Goal: Answer question/provide support: Share knowledge or assist other users

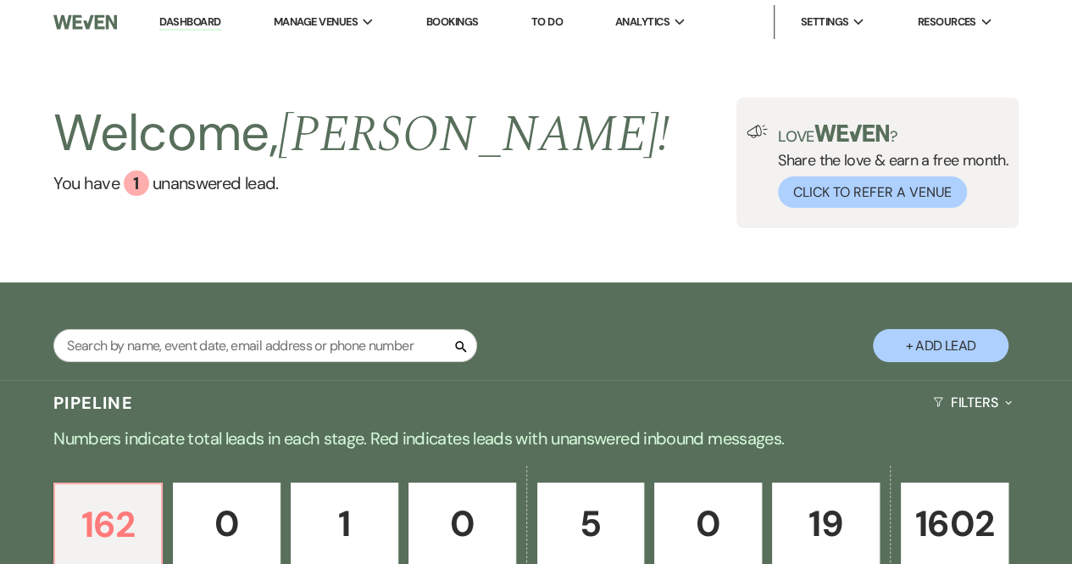
drag, startPoint x: 0, startPoint y: 0, endPoint x: 503, endPoint y: 203, distance: 542.7
click at [503, 203] on div "Welcome, [PERSON_NAME] ! You have 1 unanswered lead . Love ? Share the love & e…" at bounding box center [536, 162] width 1072 height 131
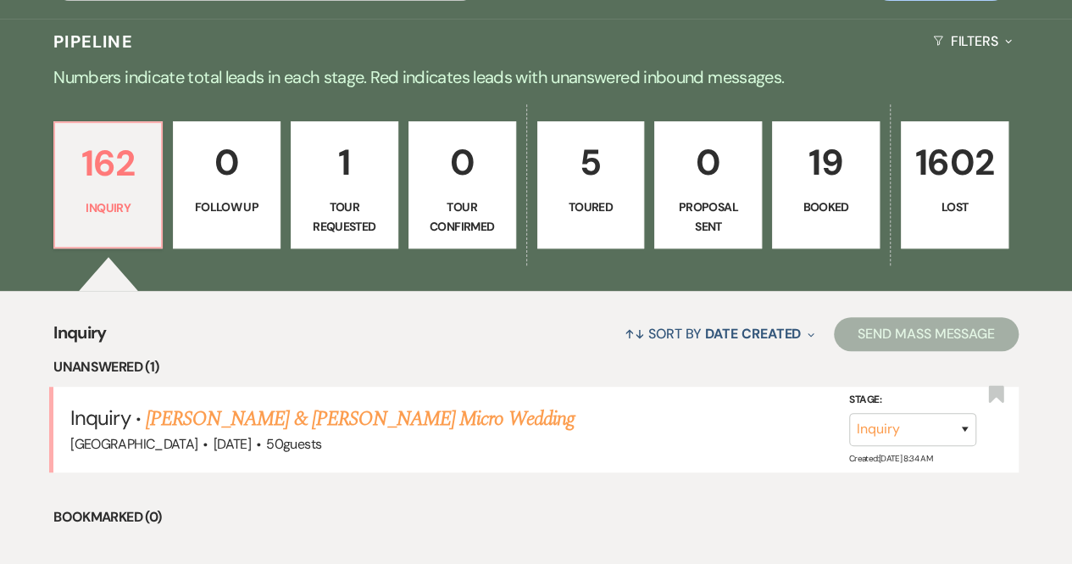
scroll to position [424, 0]
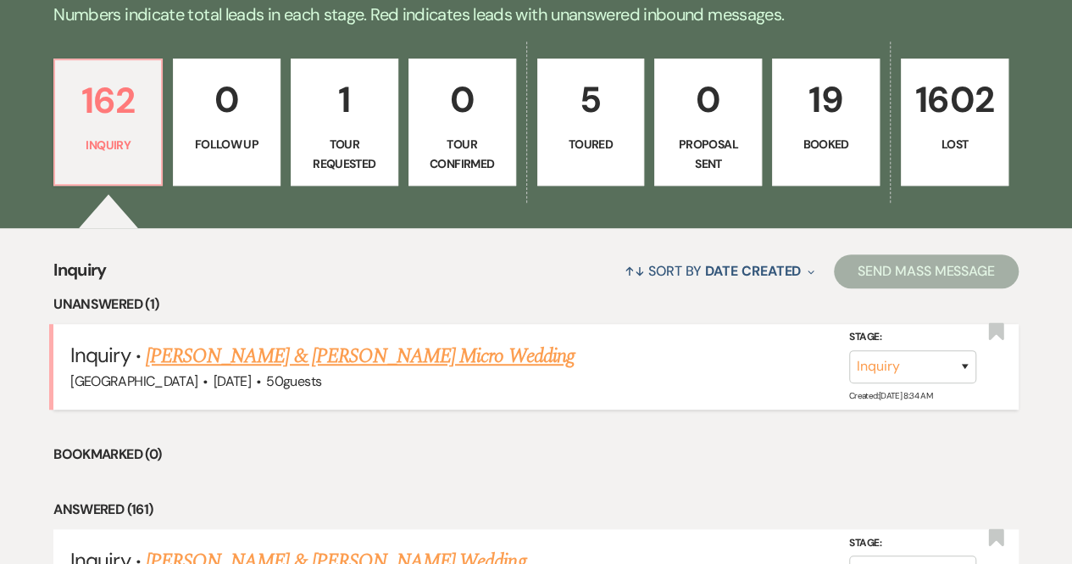
click at [295, 352] on link "[PERSON_NAME] & [PERSON_NAME] Micro Wedding" at bounding box center [360, 356] width 429 height 31
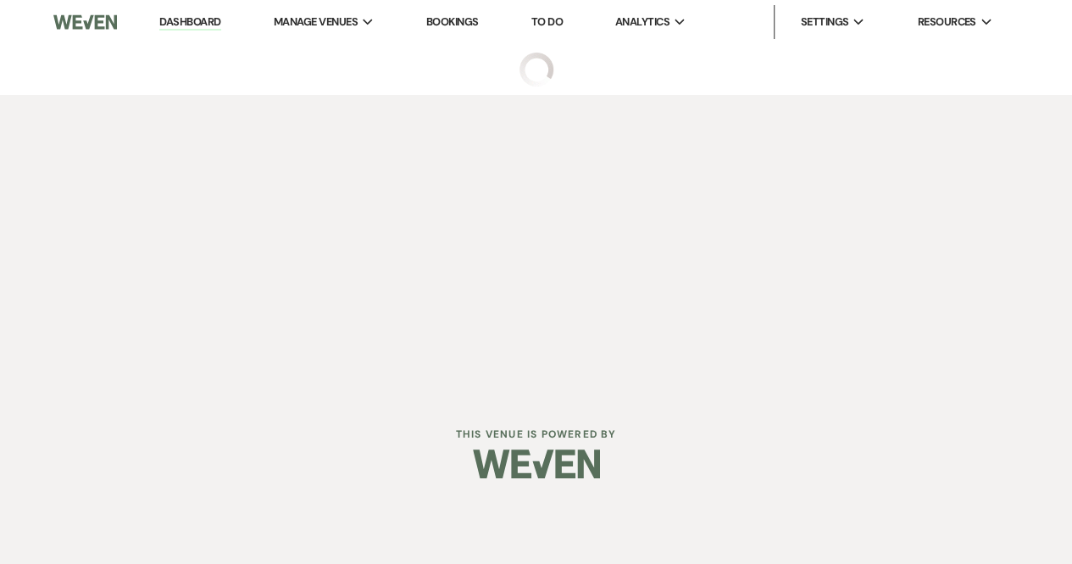
select select "5"
select select "16"
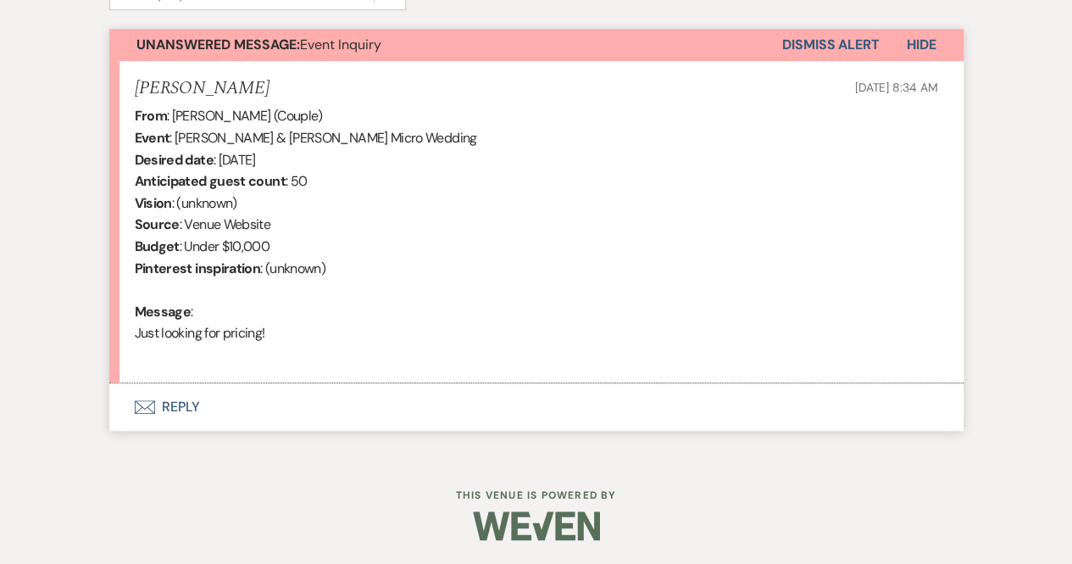
scroll to position [517, 0]
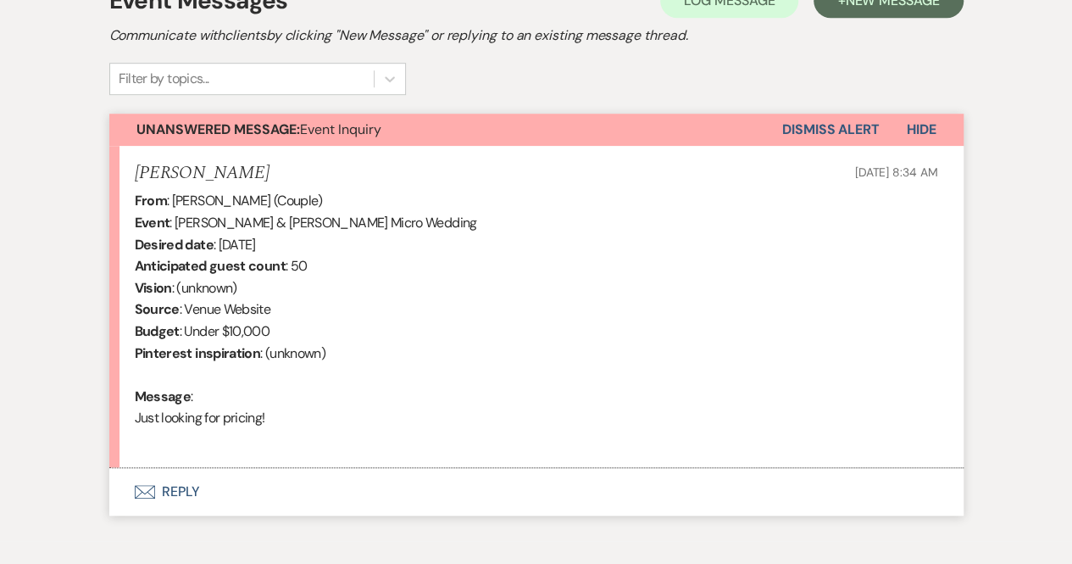
click at [842, 130] on button "Dismiss Alert" at bounding box center [830, 130] width 97 height 32
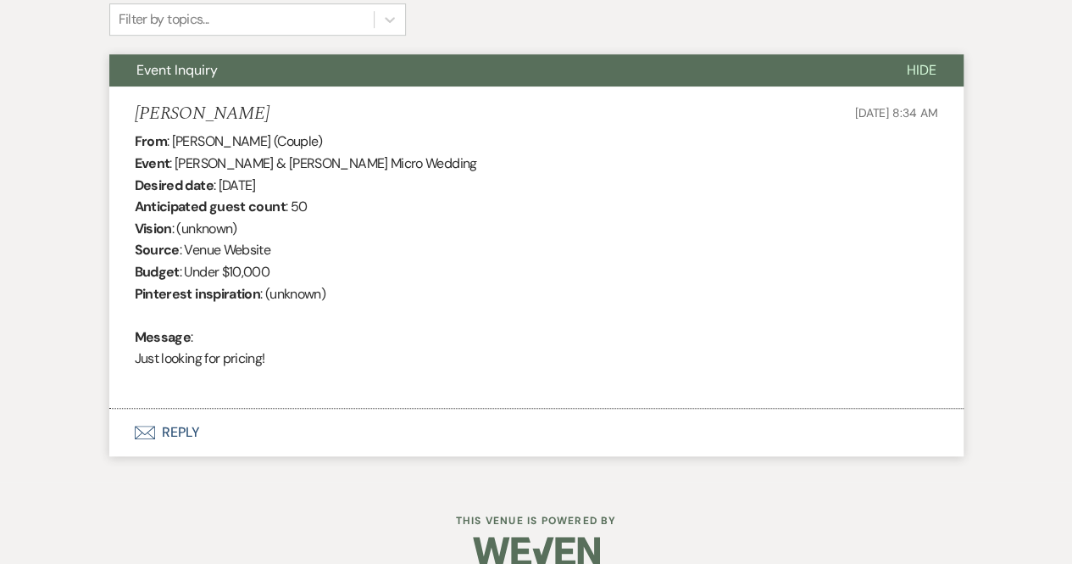
scroll to position [602, 0]
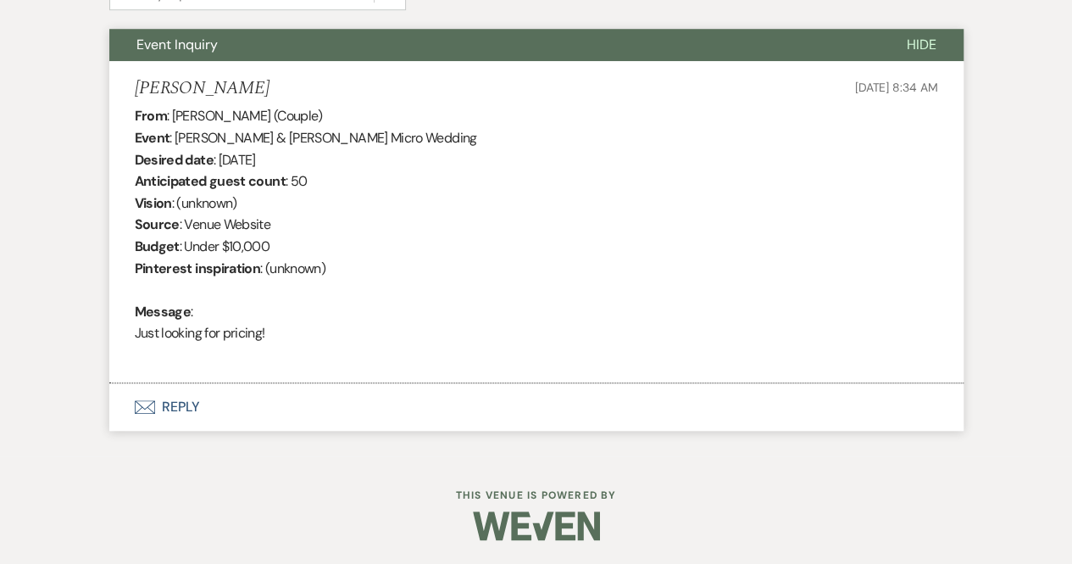
click at [185, 405] on button "Envelope Reply" at bounding box center [536, 406] width 854 height 47
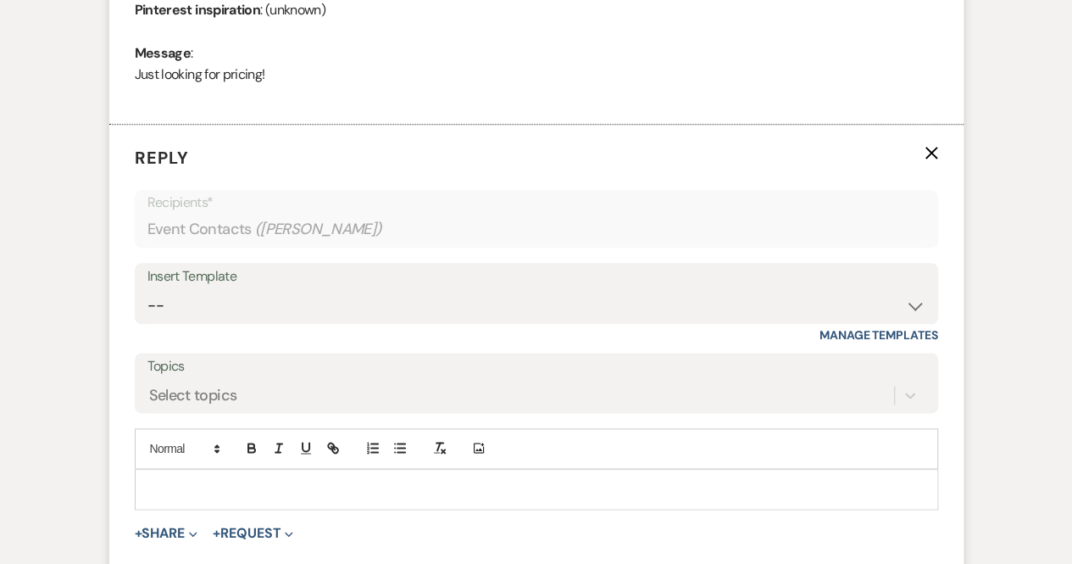
scroll to position [877, 0]
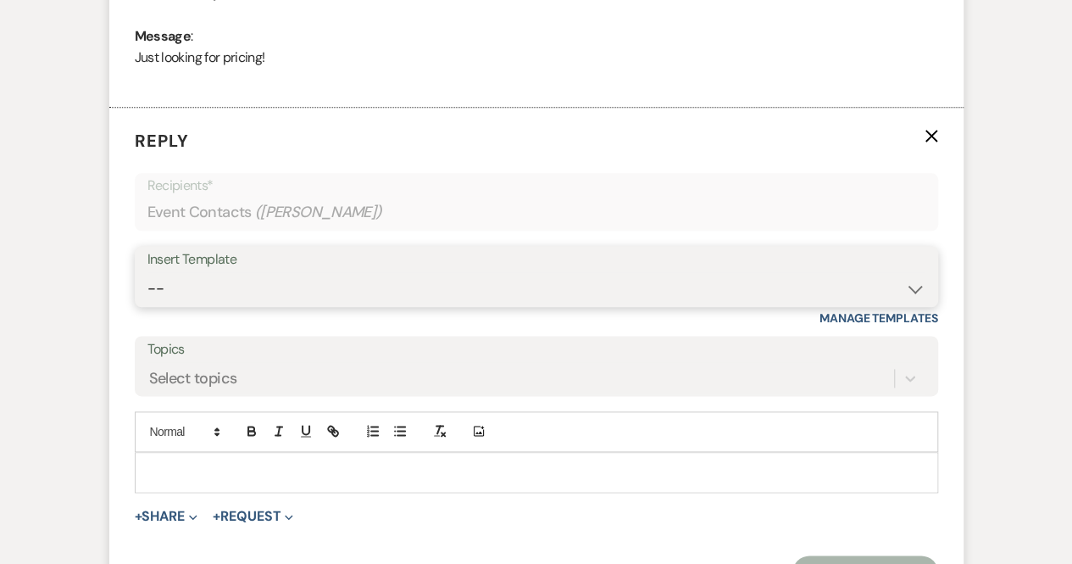
click at [162, 287] on select "-- Weven Planning Portal Introduction (Booked Events) Follow Up Automatic Initi…" at bounding box center [536, 288] width 778 height 33
select select "742"
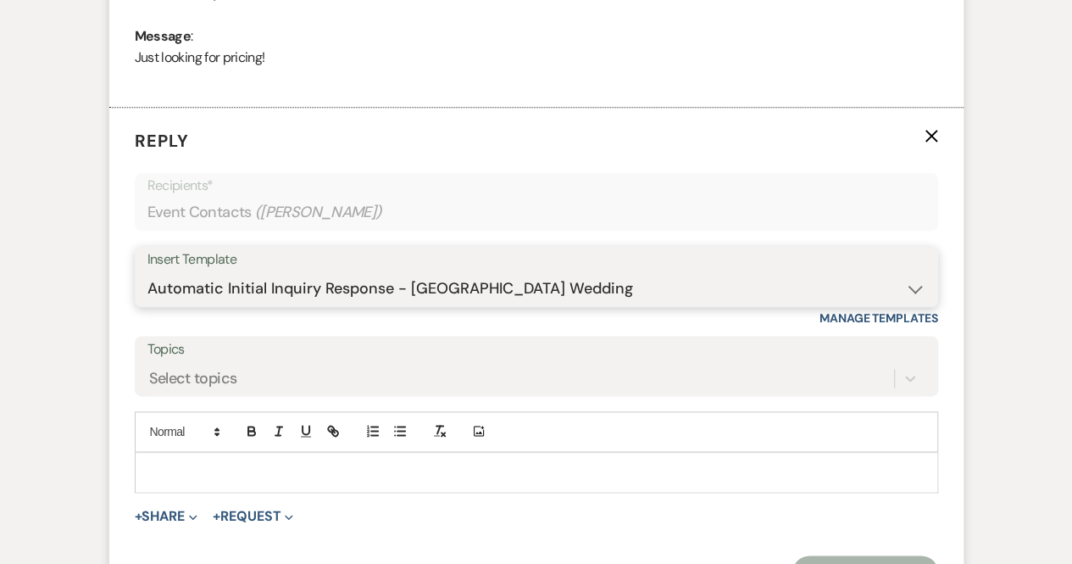
click at [147, 272] on select "-- Weven Planning Portal Introduction (Booked Events) Follow Up Automatic Initi…" at bounding box center [536, 288] width 778 height 33
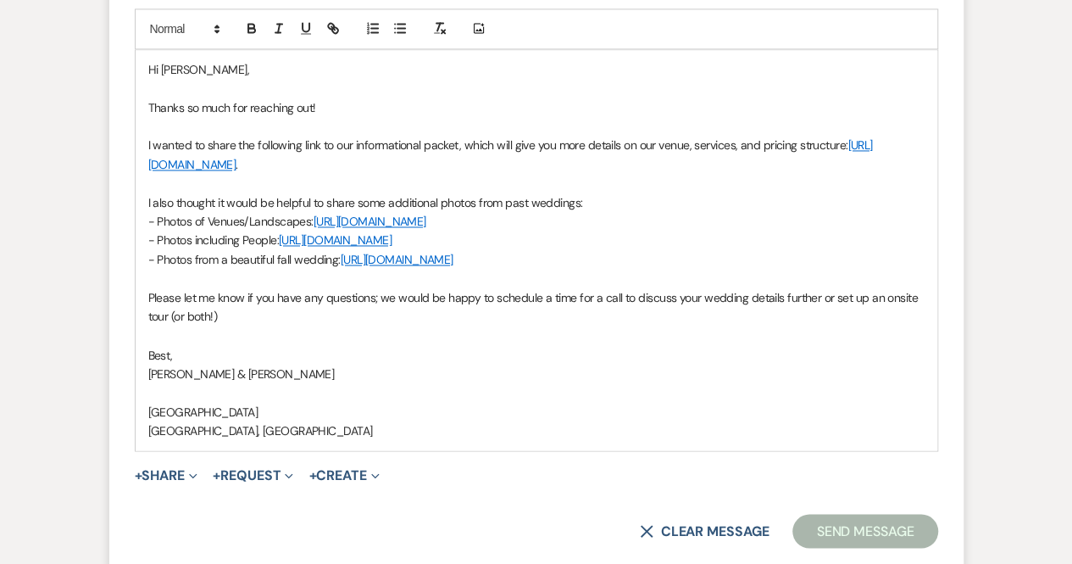
scroll to position [1437, 0]
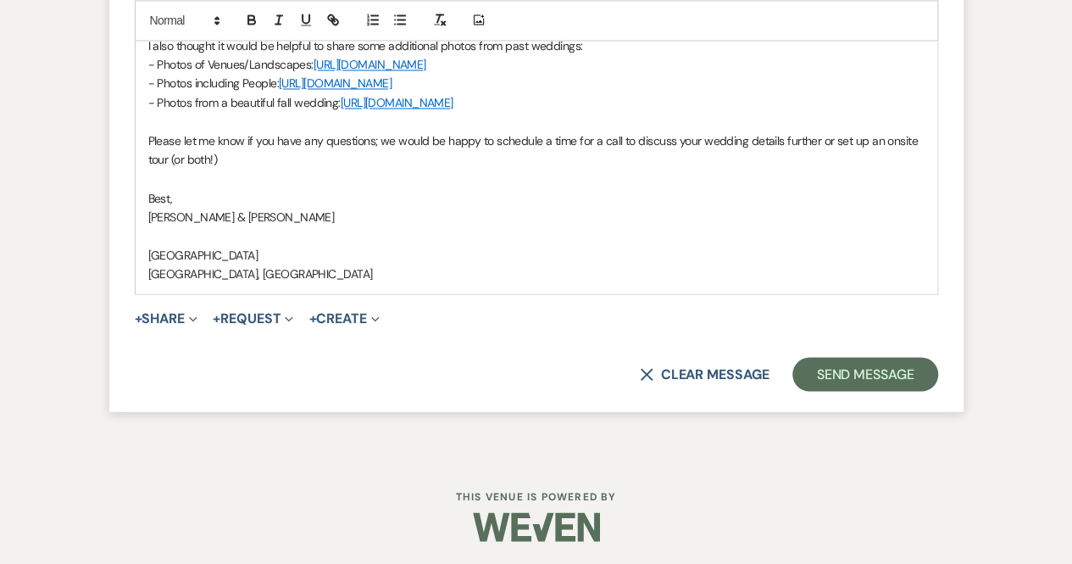
click at [495, 270] on p "[GEOGRAPHIC_DATA], [GEOGRAPHIC_DATA]" at bounding box center [536, 273] width 776 height 19
click at [805, 374] on button "Send Message" at bounding box center [865, 374] width 145 height 34
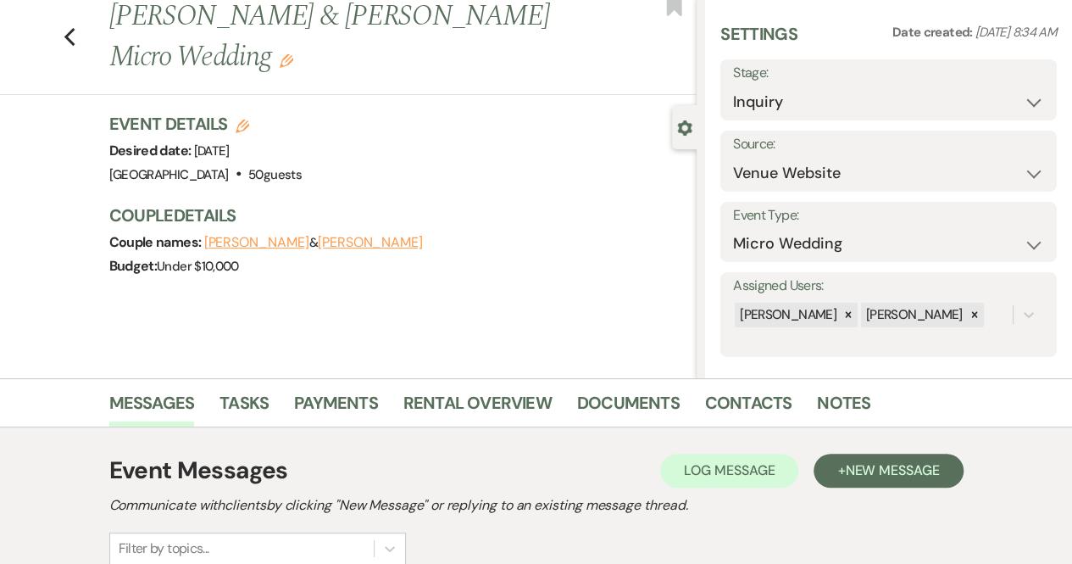
scroll to position [0, 0]
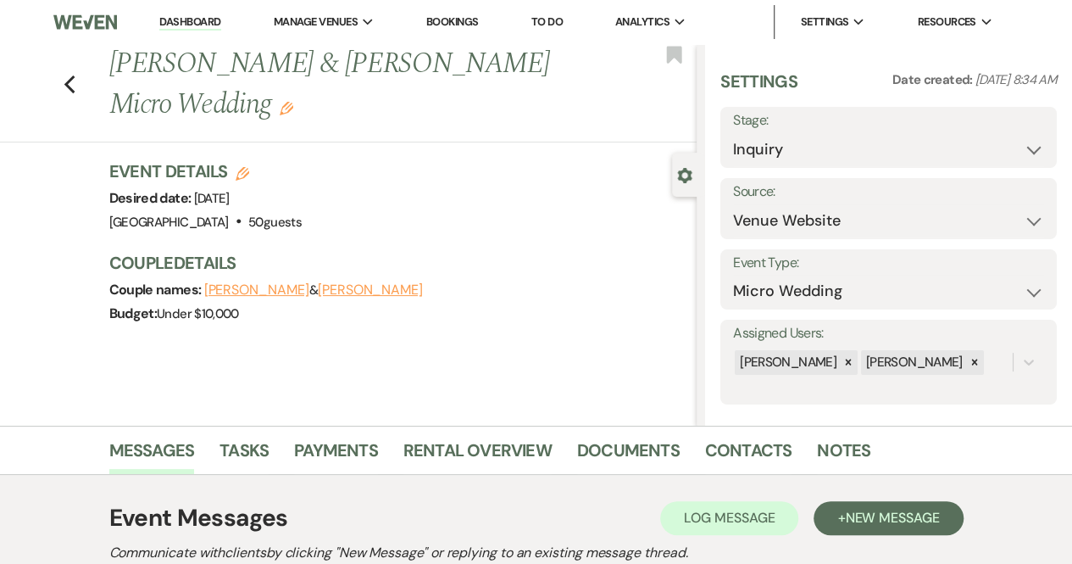
click at [203, 18] on link "Dashboard" at bounding box center [189, 22] width 61 height 16
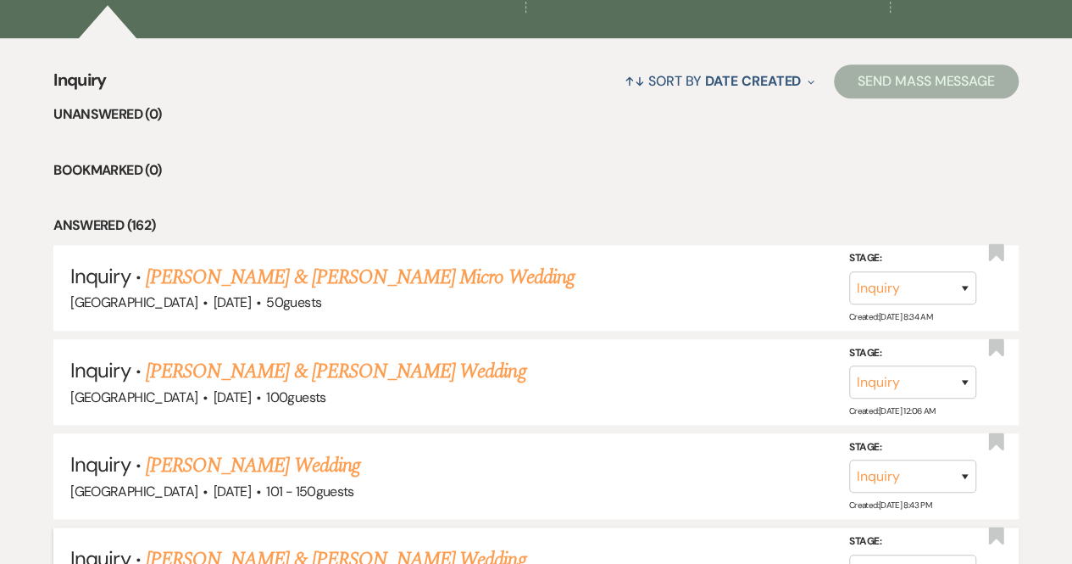
scroll to position [339, 0]
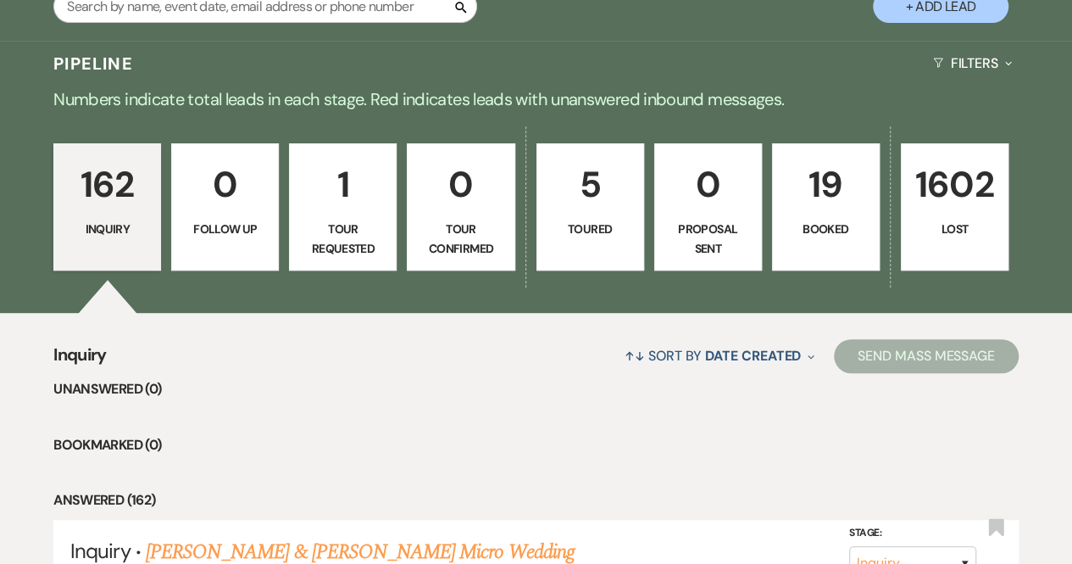
click at [340, 210] on p "1" at bounding box center [343, 184] width 86 height 57
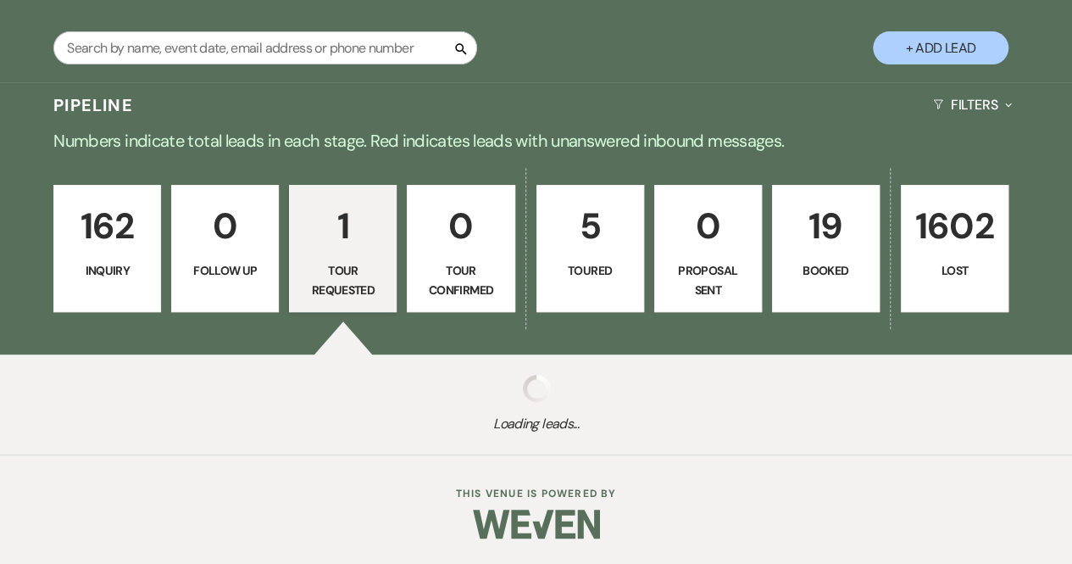
select select "2"
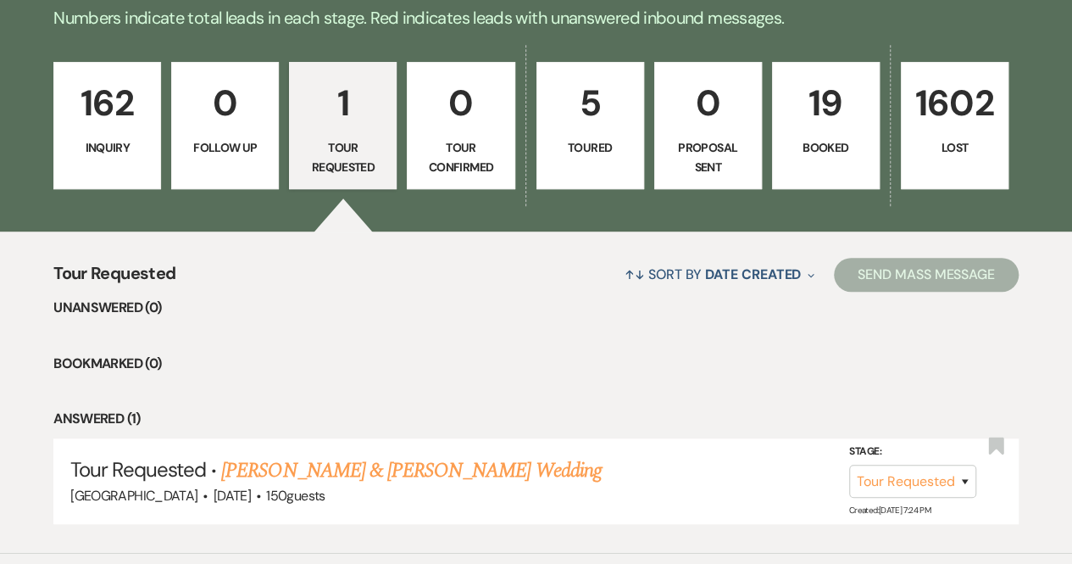
scroll to position [517, 0]
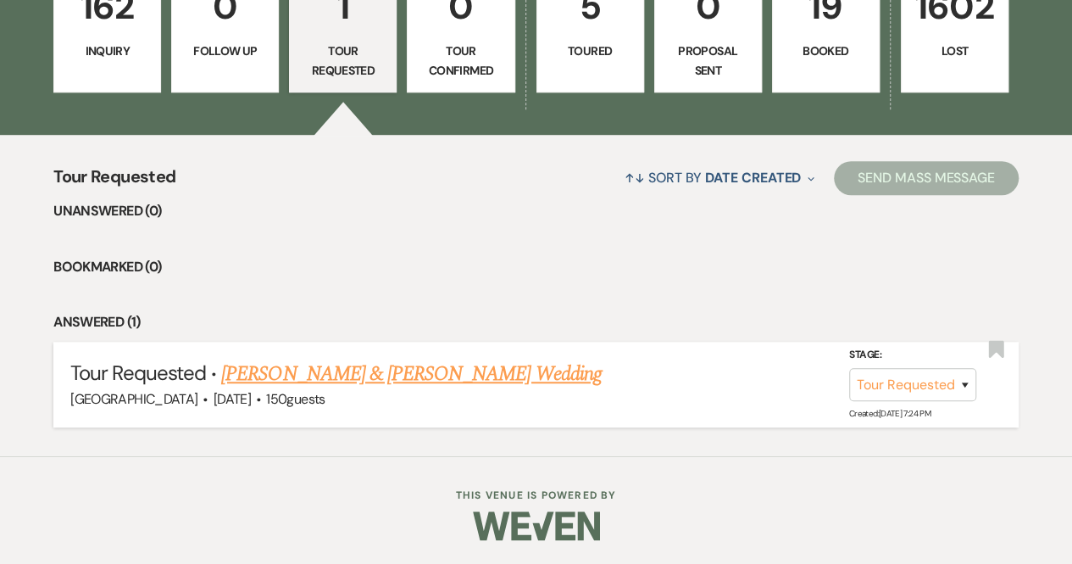
click at [407, 365] on link "[PERSON_NAME] & [PERSON_NAME] Wedding" at bounding box center [411, 374] width 380 height 31
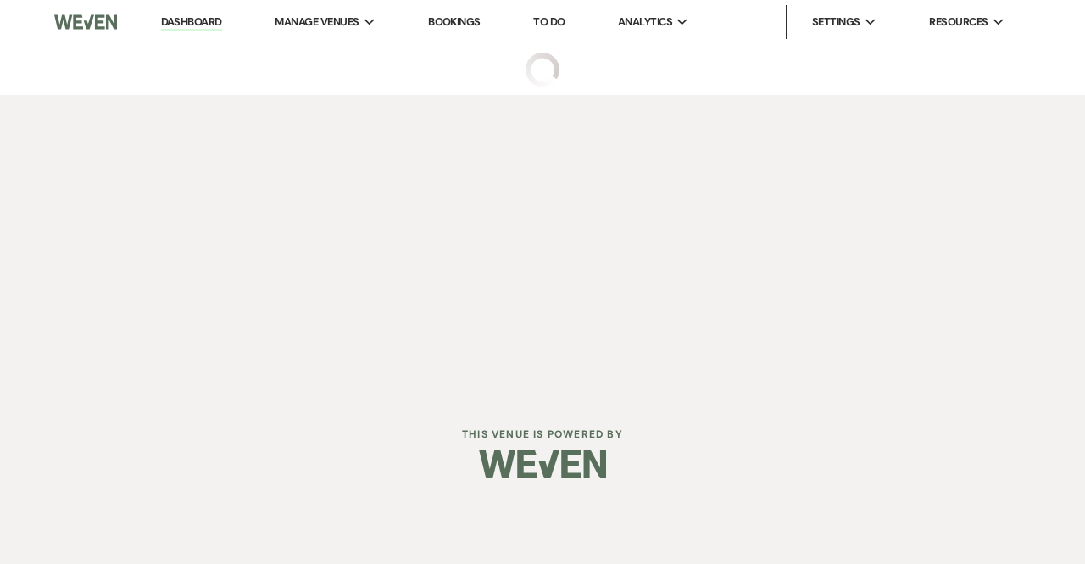
select select "2"
select select "5"
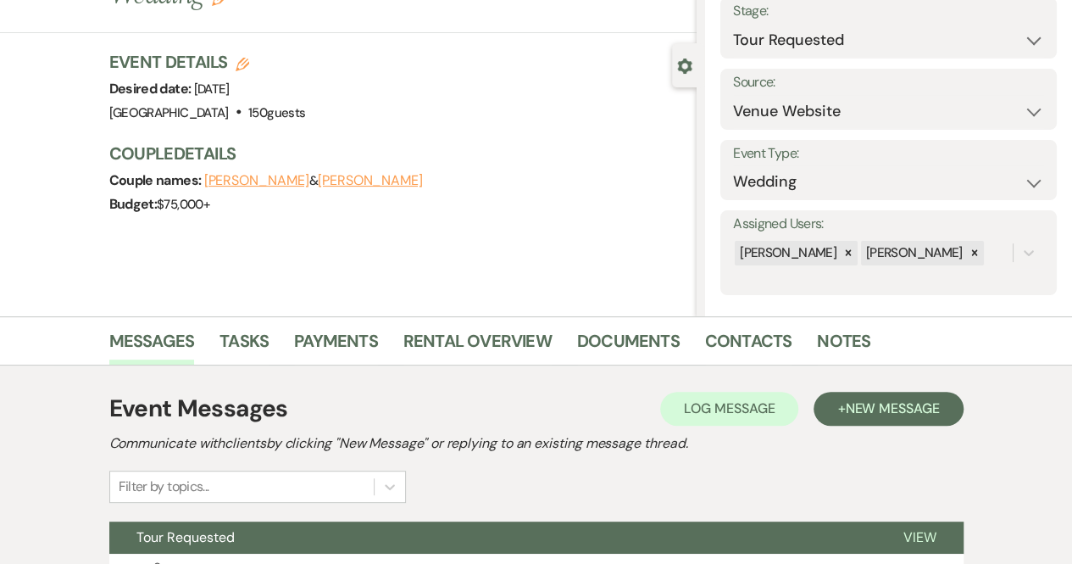
scroll to position [261, 0]
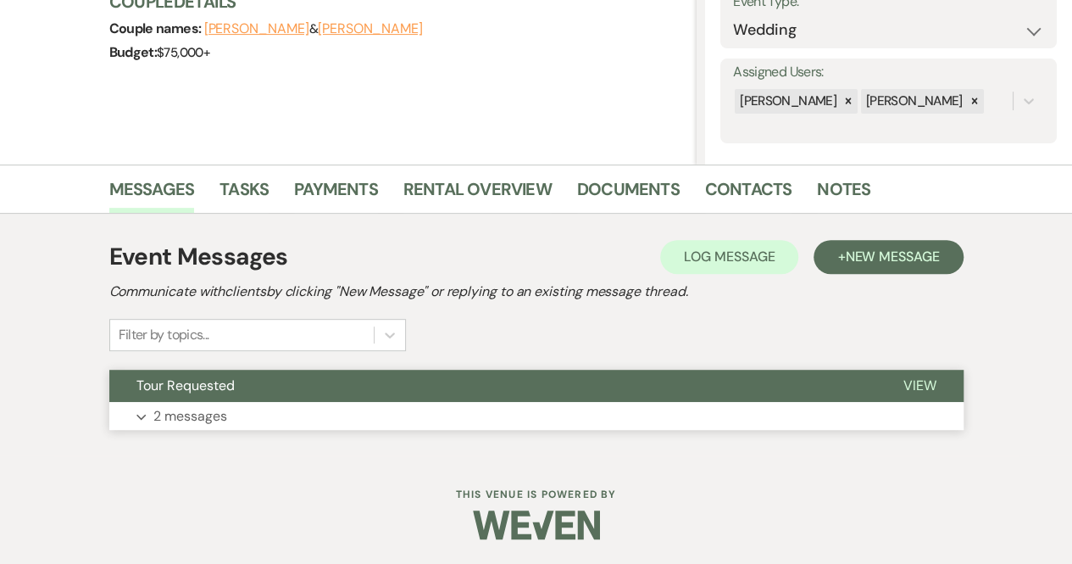
click at [926, 379] on span "View" at bounding box center [920, 385] width 33 height 18
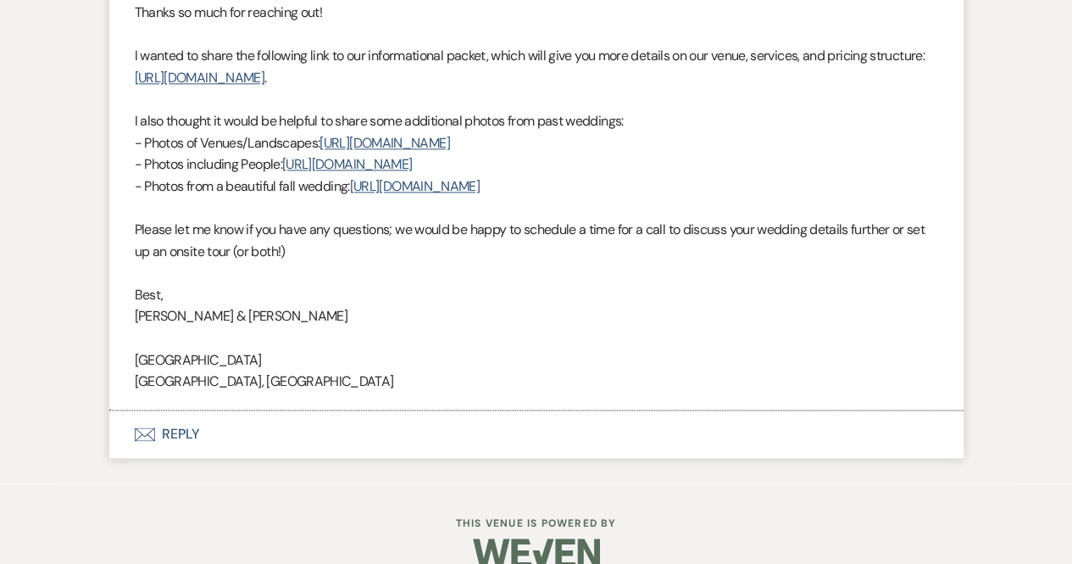
scroll to position [1114, 0]
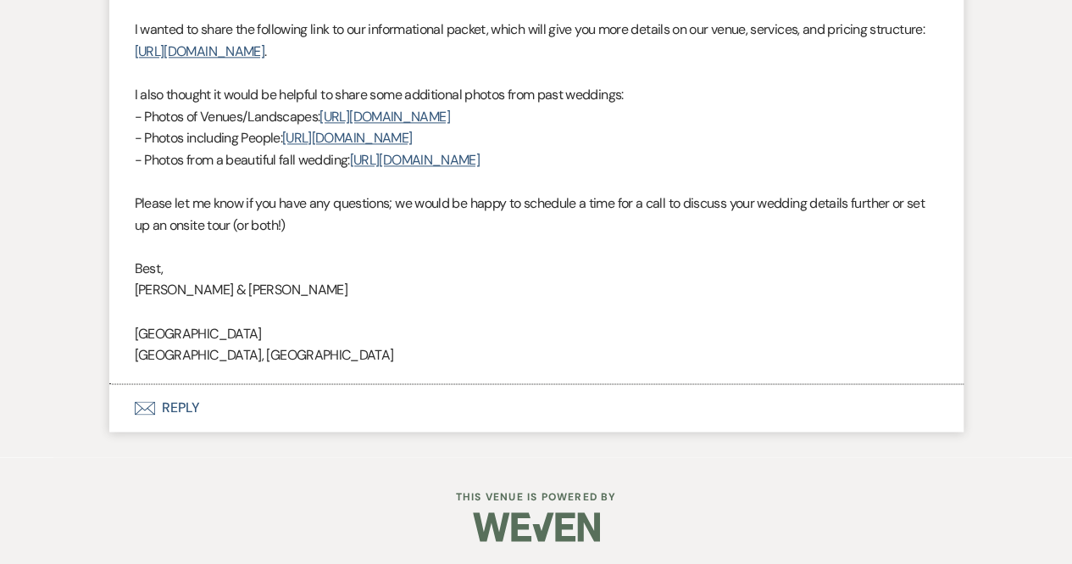
click at [180, 406] on button "Envelope Reply" at bounding box center [536, 407] width 854 height 47
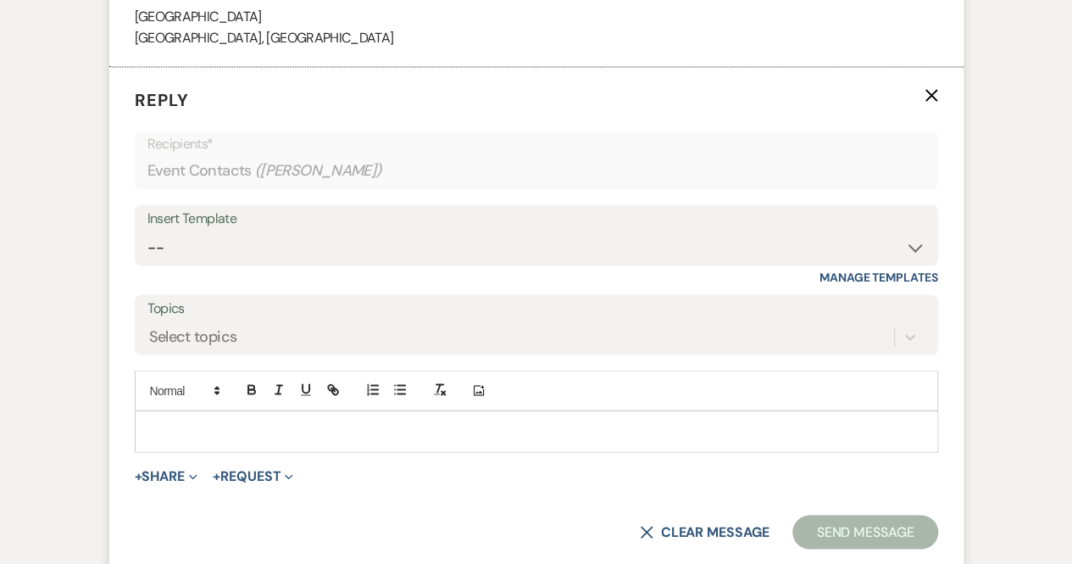
scroll to position [1465, 0]
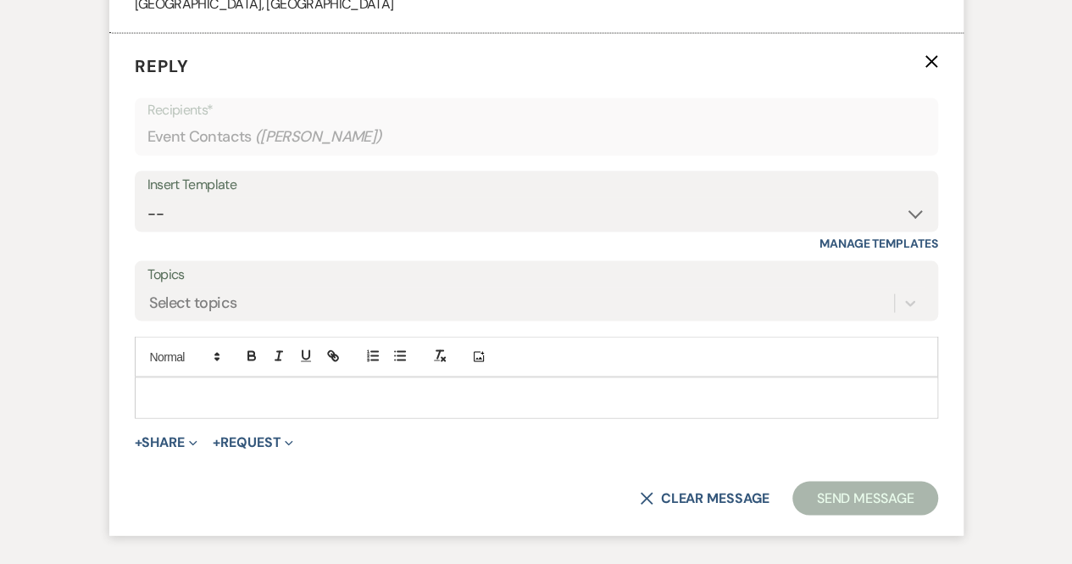
click at [181, 396] on p at bounding box center [536, 396] width 776 height 19
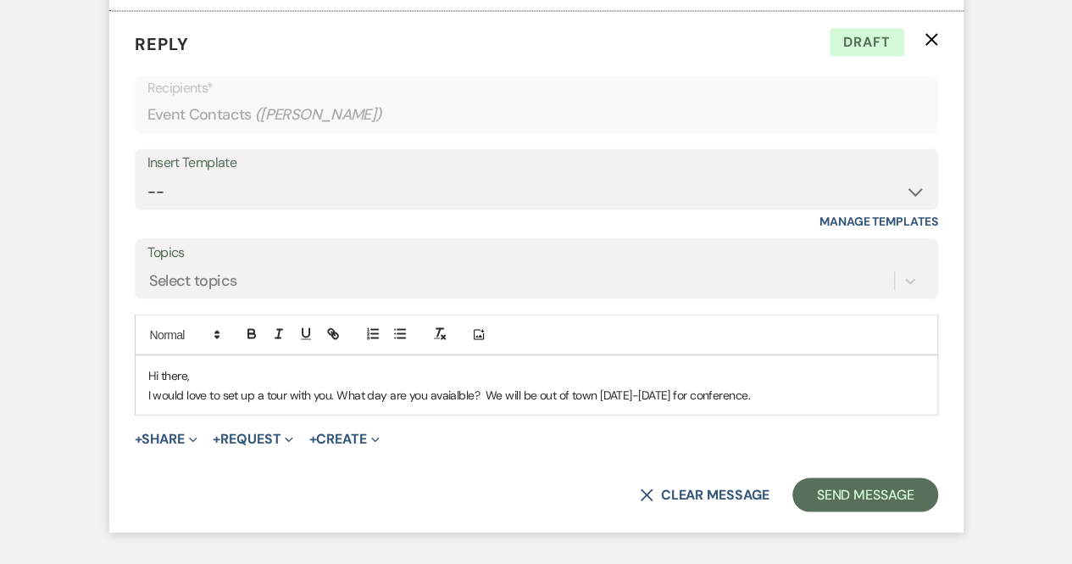
scroll to position [1549, 0]
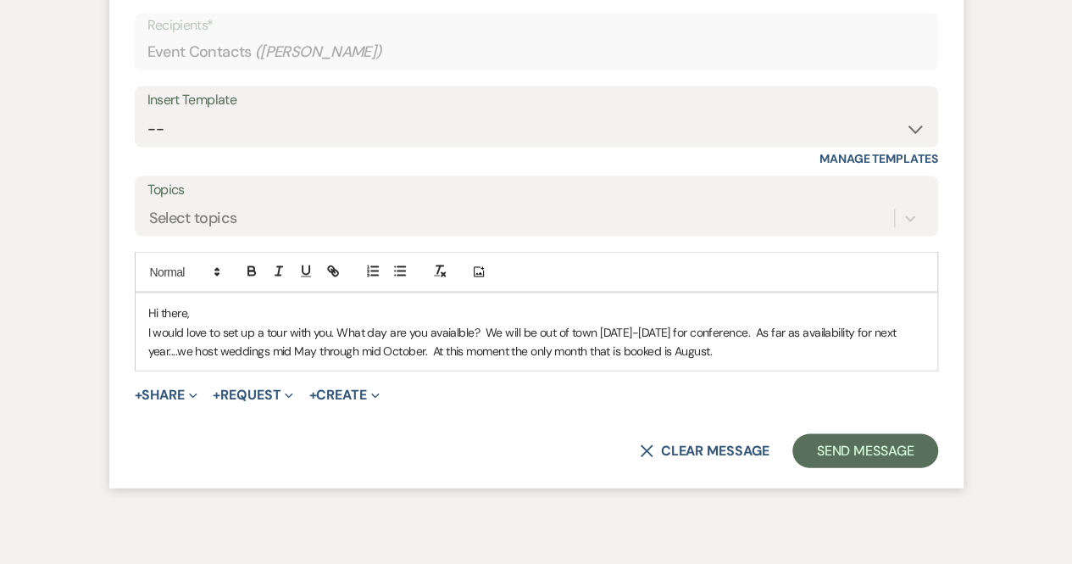
click at [743, 345] on p "I would love to set up a tour with you. What day are you avaialble? We will be …" at bounding box center [536, 341] width 776 height 38
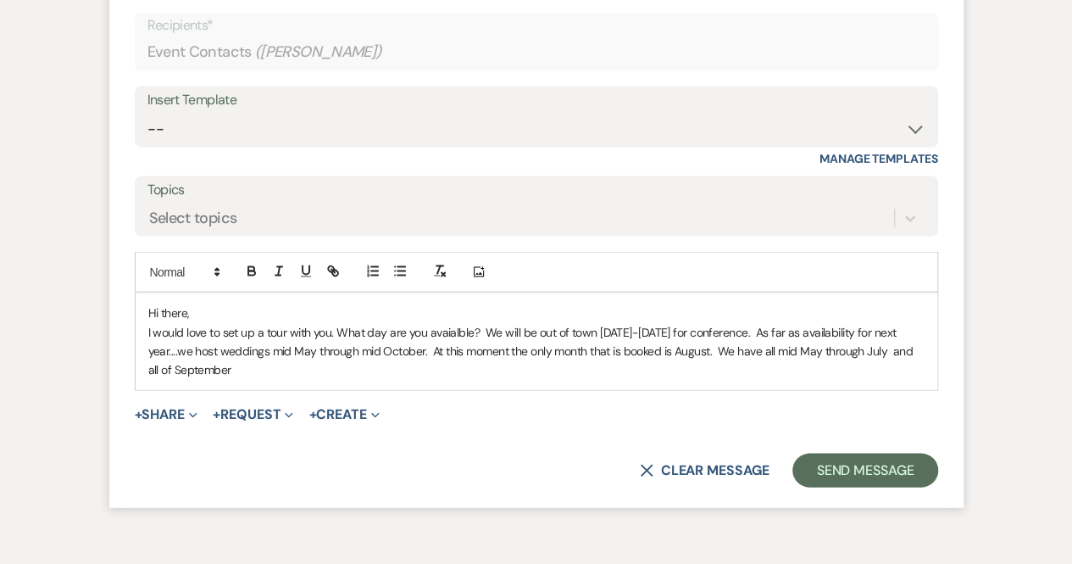
click at [883, 342] on p "I would love to set up a tour with you. What day are you avaialble? We will be …" at bounding box center [536, 350] width 776 height 57
click at [175, 369] on p "I would love to set up a tour with you. What day are you avaialble? We will be …" at bounding box center [536, 350] width 776 height 57
click at [314, 366] on p "I would love to set up a tour with you. What day are you avaialble? We will be …" at bounding box center [536, 350] width 776 height 57
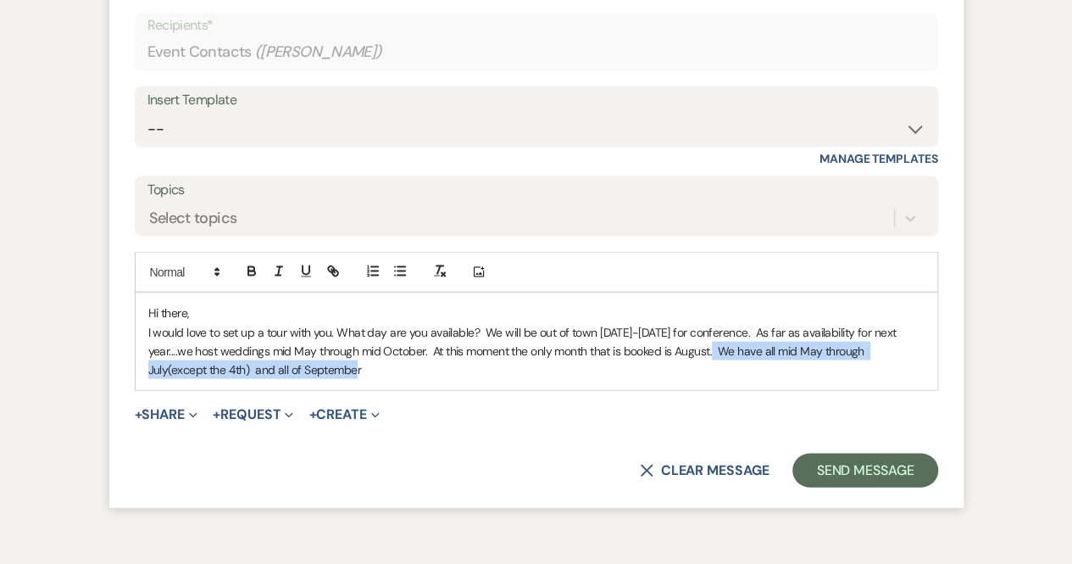
drag, startPoint x: 720, startPoint y: 343, endPoint x: 752, endPoint y: 365, distance: 38.3
click at [752, 365] on p "I would love to set up a tour with you. What day are you available? We will be …" at bounding box center [536, 350] width 776 height 57
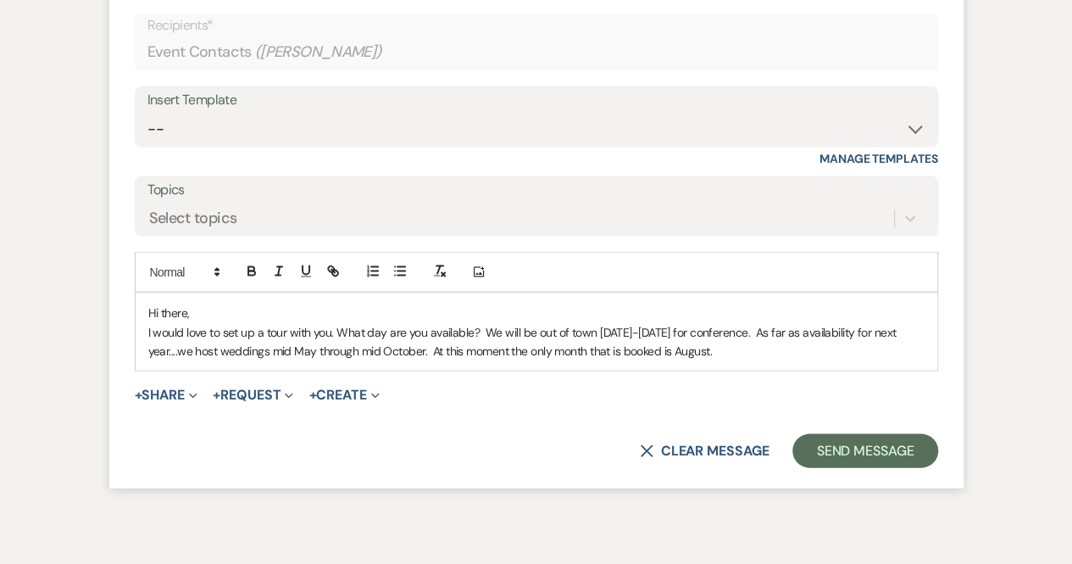
click at [756, 356] on p "I would love to set up a tour with you. What day are you available? We will be …" at bounding box center [536, 341] width 776 height 38
click at [807, 350] on p "I would love to set up a tour with you. What day are you available? We will be …" at bounding box center [536, 341] width 776 height 38
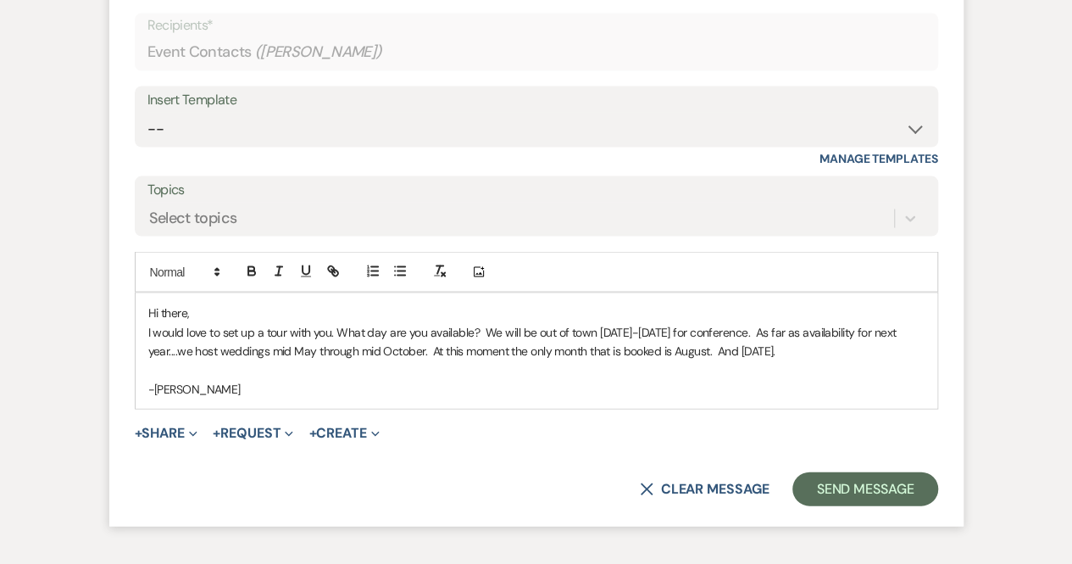
click at [676, 326] on p "I would love to set up a tour with you. What day are you available? We will be …" at bounding box center [536, 341] width 776 height 38
click at [826, 477] on button "Send Message" at bounding box center [865, 488] width 145 height 34
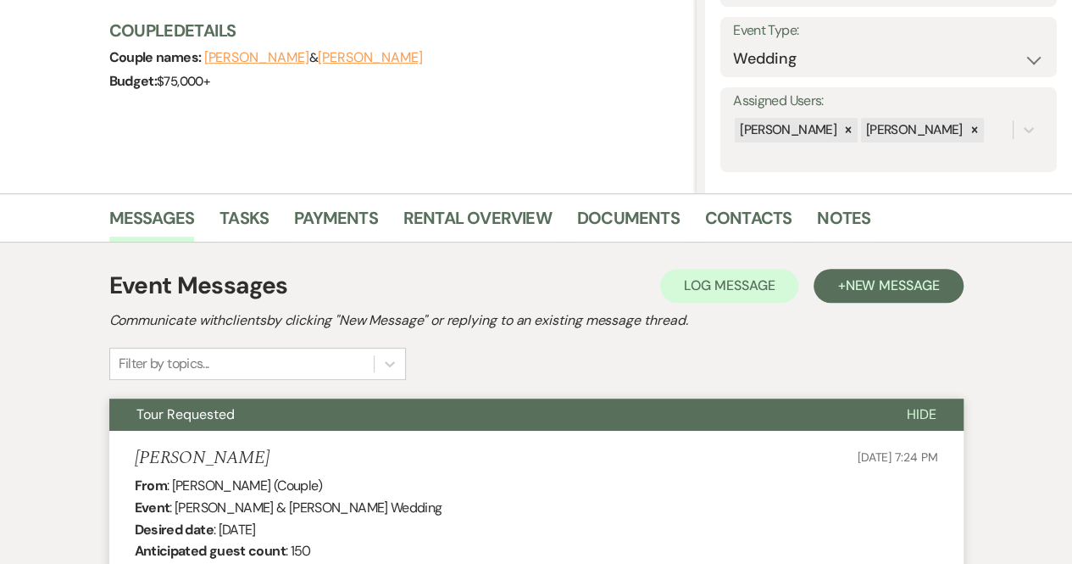
scroll to position [0, 0]
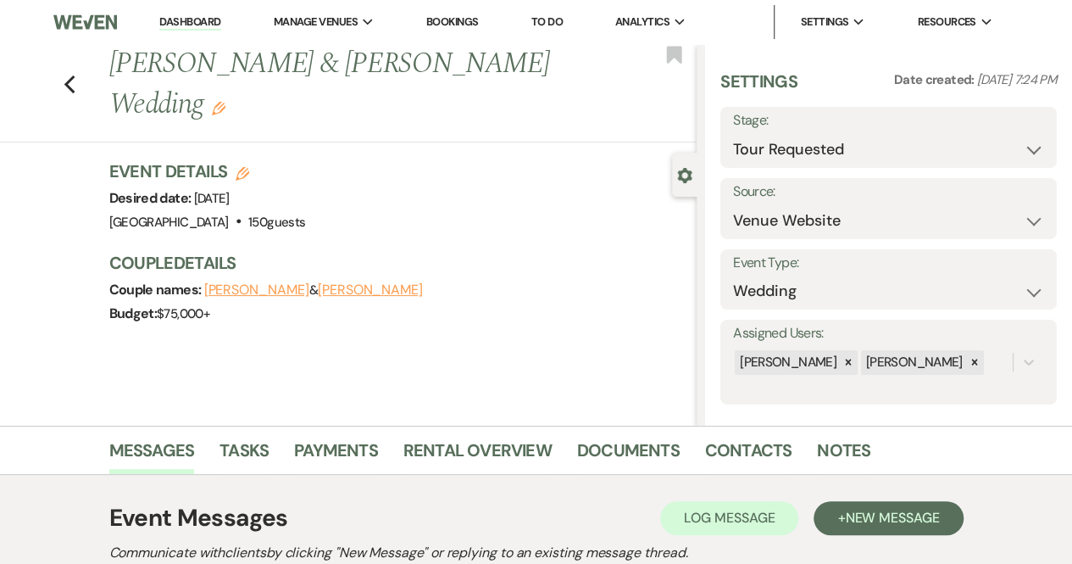
click at [180, 13] on li "Dashboard" at bounding box center [190, 22] width 78 height 34
click at [177, 19] on link "Dashboard" at bounding box center [189, 22] width 61 height 16
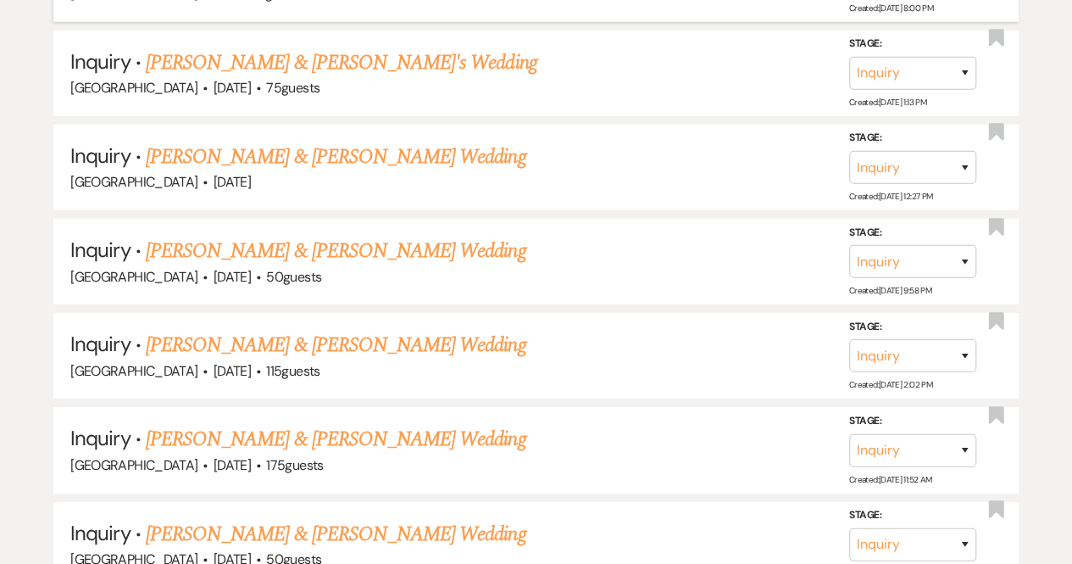
scroll to position [15599, 0]
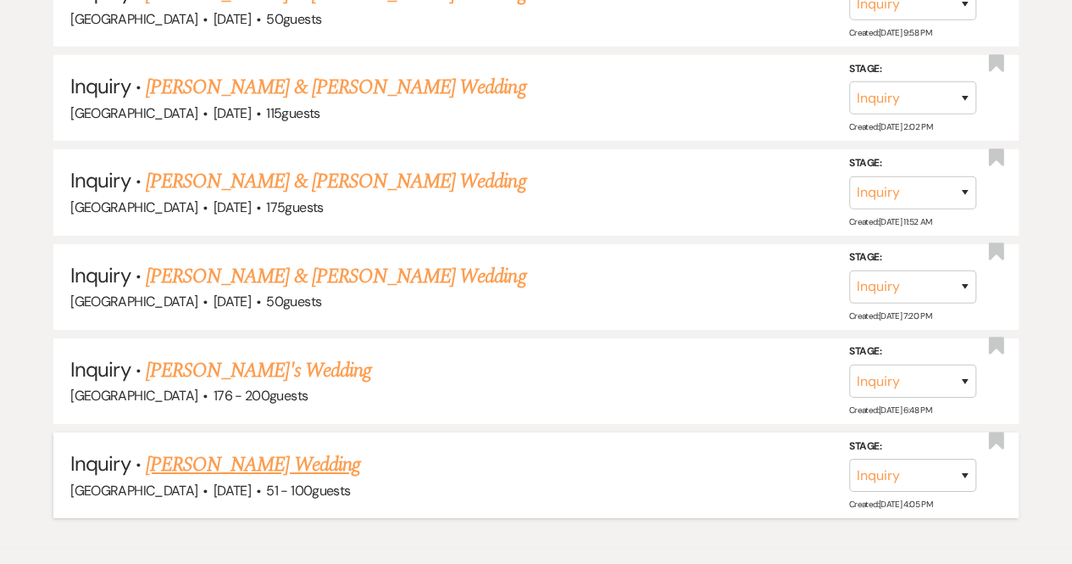
click at [170, 449] on link "[PERSON_NAME] Wedding" at bounding box center [253, 464] width 214 height 31
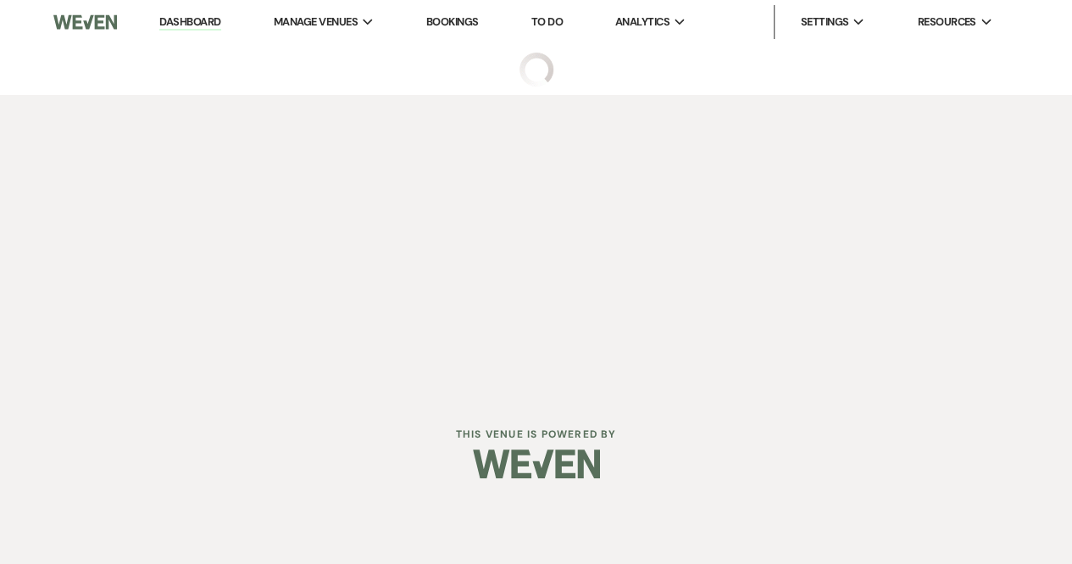
select select "2"
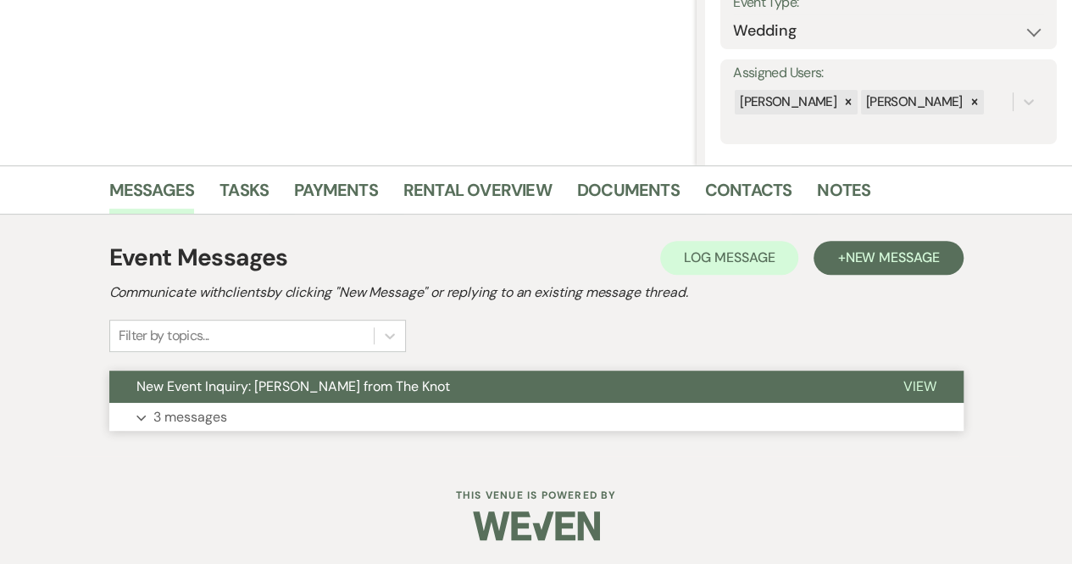
scroll to position [261, 0]
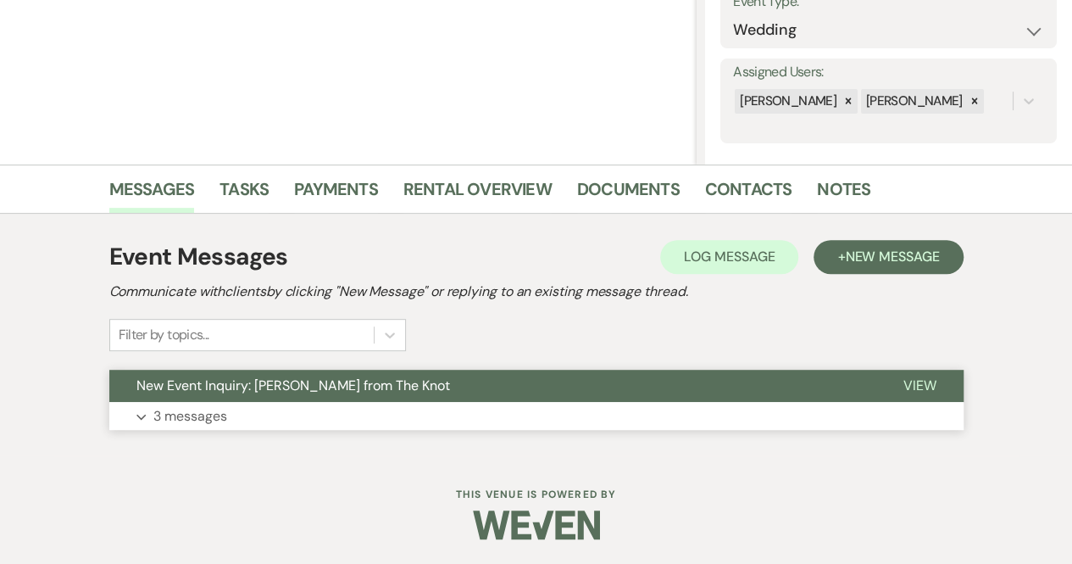
click at [909, 387] on span "View" at bounding box center [920, 385] width 33 height 18
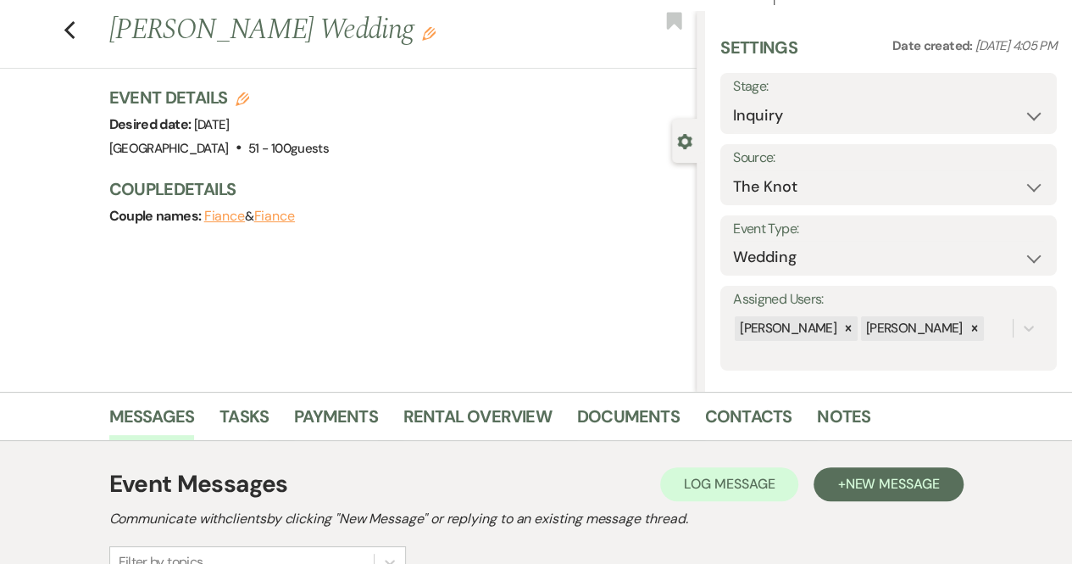
scroll to position [0, 0]
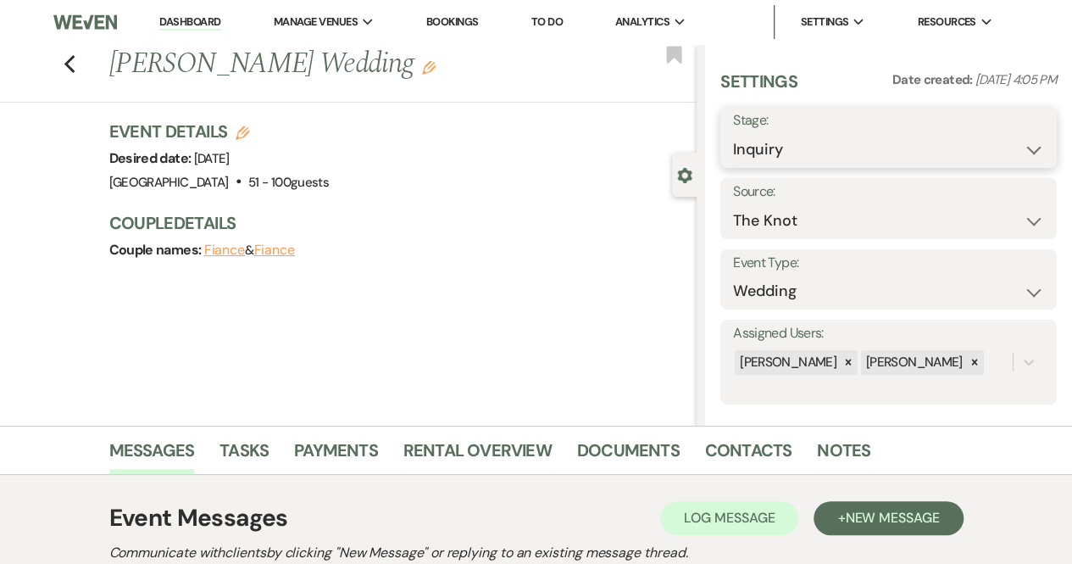
click at [859, 142] on select "Inquiry Follow Up Tour Requested Tour Confirmed Toured Proposal Sent Booked Lost" at bounding box center [888, 149] width 311 height 33
select select "8"
click at [733, 133] on select "Inquiry Follow Up Tour Requested Tour Confirmed Toured Proposal Sent Booked Lost" at bounding box center [888, 149] width 311 height 33
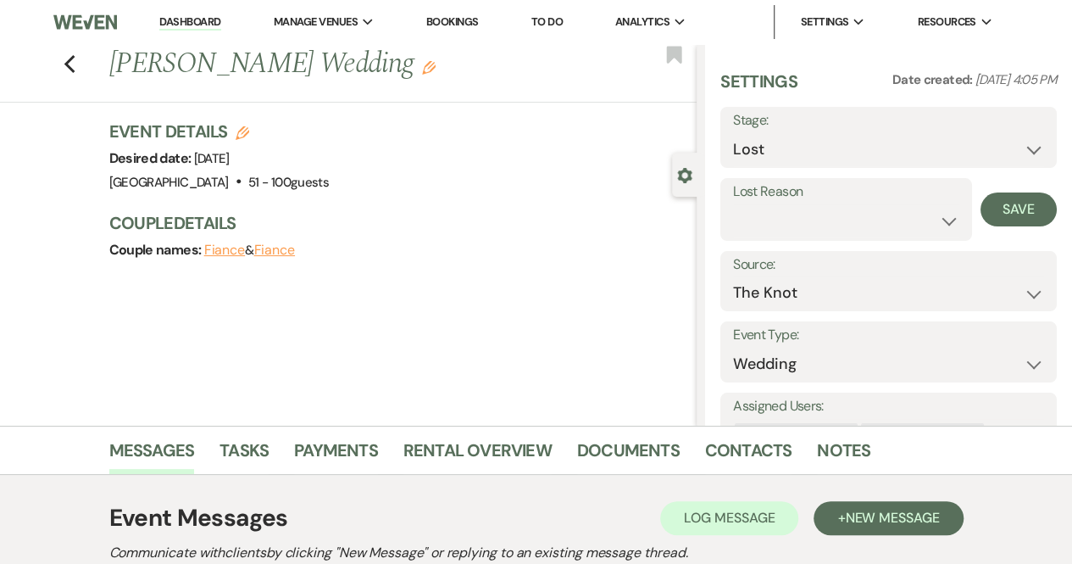
click at [820, 236] on div "Lost Reason Booked Elsewhere Budget Date Unavailable No Response Not a Good Mat…" at bounding box center [846, 209] width 252 height 63
click at [815, 214] on select "Booked Elsewhere Budget Date Unavailable No Response Not a Good Match Capacity …" at bounding box center [846, 220] width 226 height 33
select select "5"
click at [733, 204] on select "Booked Elsewhere Budget Date Unavailable No Response Not a Good Match Capacity …" at bounding box center [846, 220] width 226 height 33
click at [990, 209] on button "Save" at bounding box center [1019, 209] width 76 height 34
